Goal: Check status: Check status

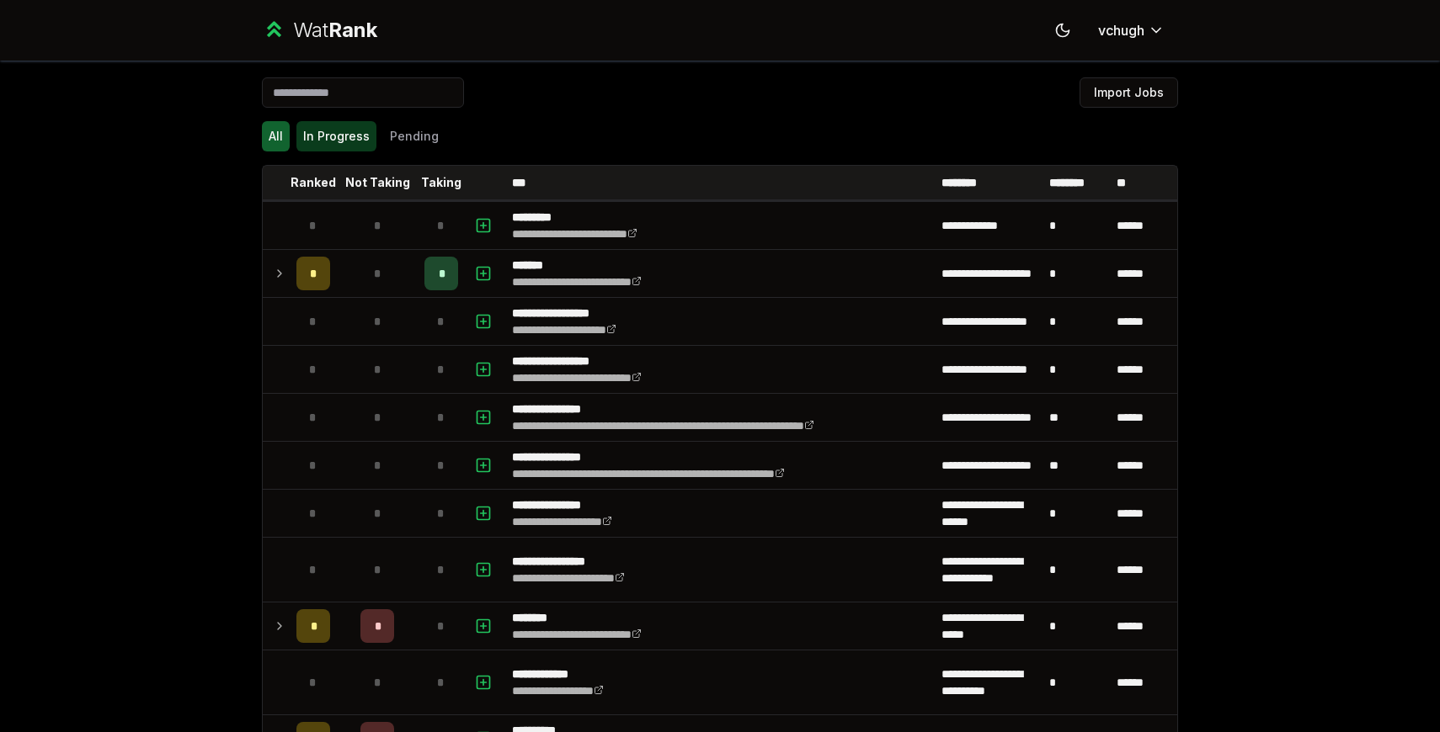
click at [338, 136] on button "In Progress" at bounding box center [336, 136] width 80 height 30
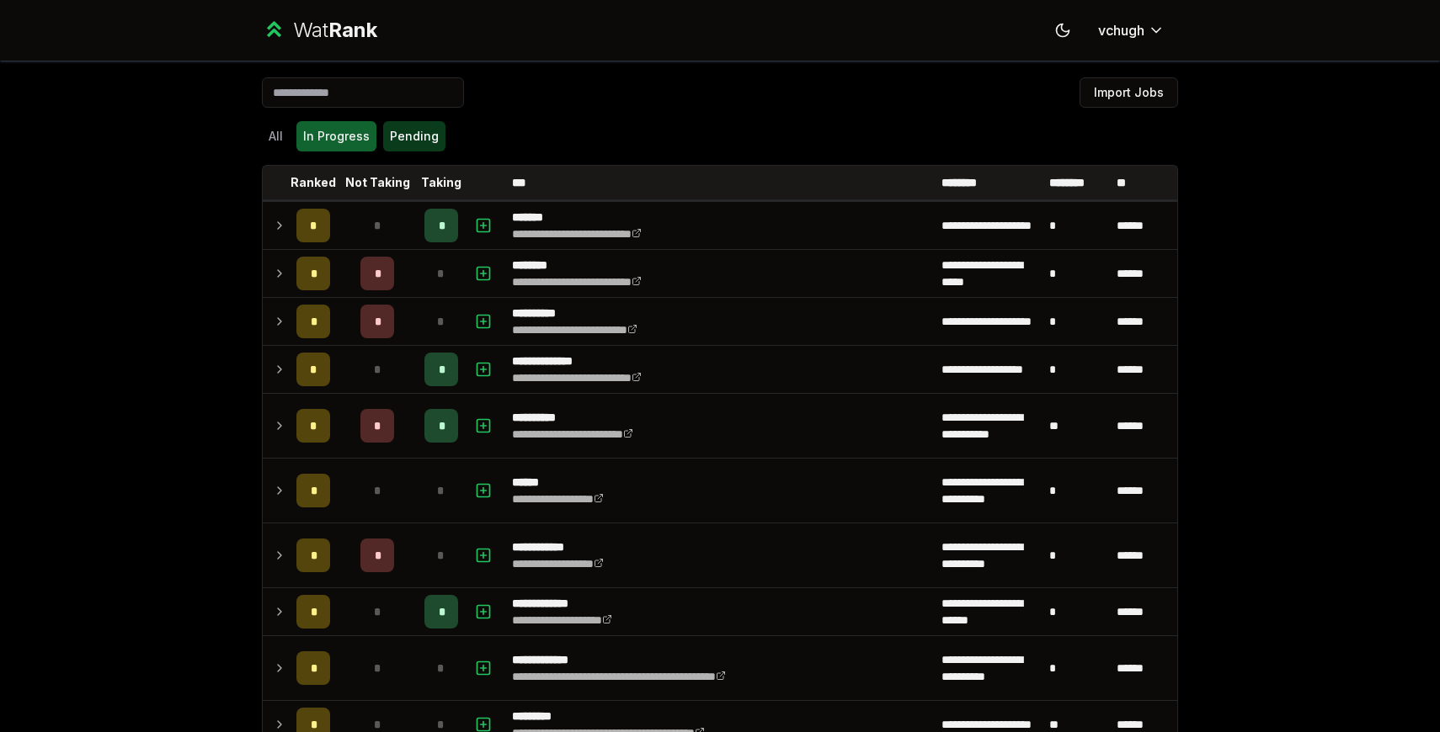
click at [404, 138] on button "Pending" at bounding box center [414, 136] width 62 height 30
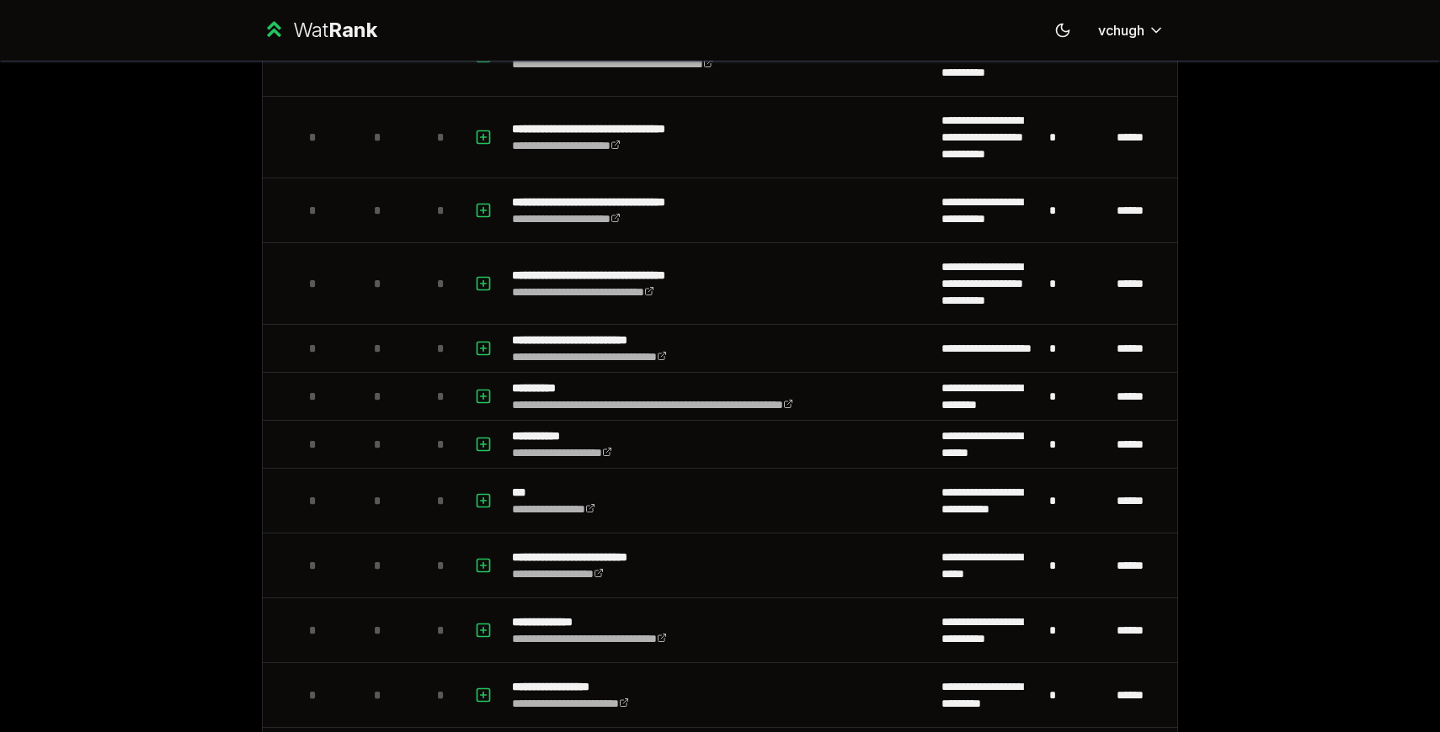
scroll to position [1151, 0]
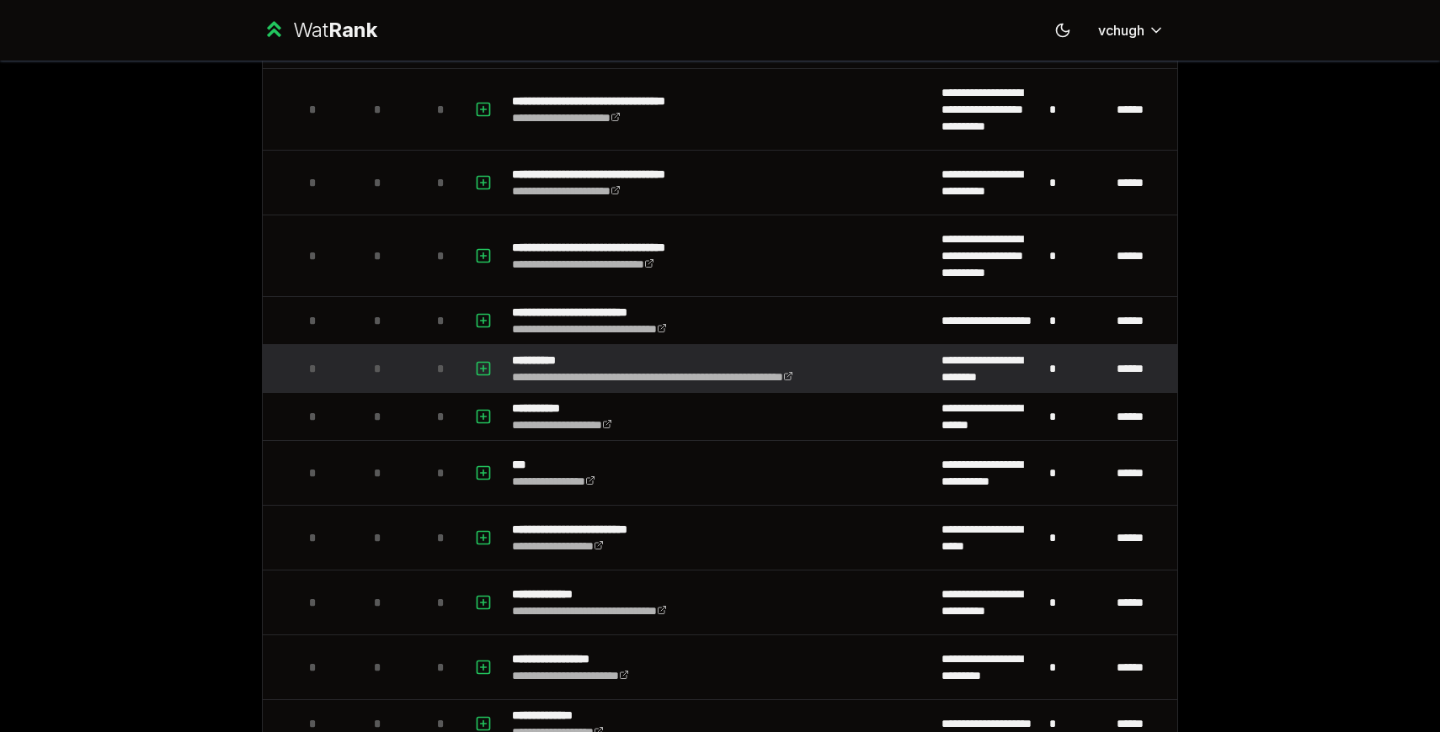
click at [441, 382] on div "*" at bounding box center [441, 369] width 34 height 34
click at [486, 371] on icon "button" at bounding box center [483, 369] width 17 height 20
select select
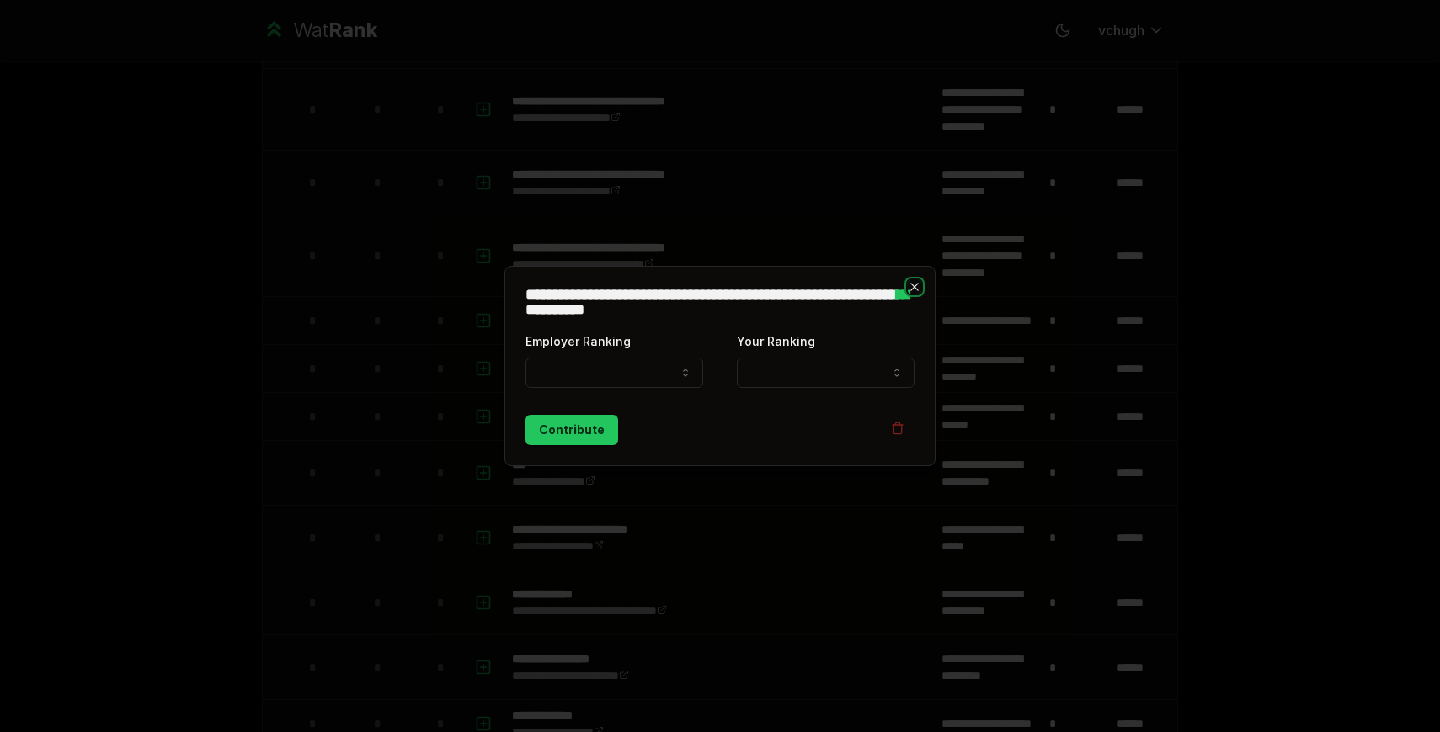
click at [918, 287] on icon "button" at bounding box center [914, 286] width 13 height 13
